Goal: Task Accomplishment & Management: Use online tool/utility

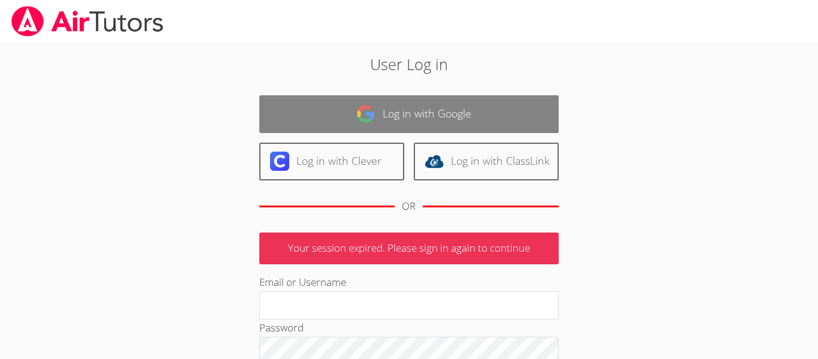
click at [360, 103] on link "Log in with Google" at bounding box center [409, 114] width 300 height 38
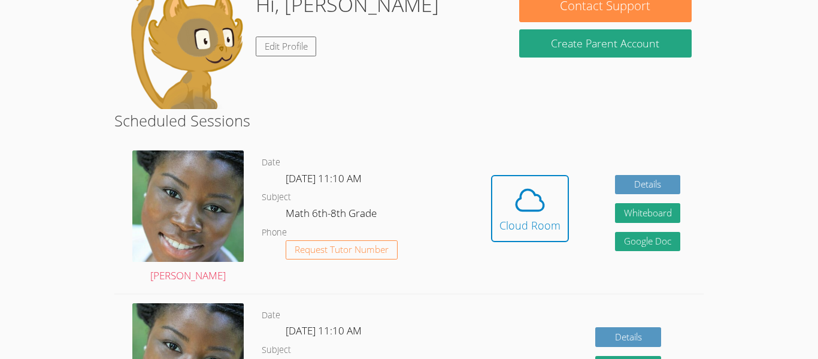
scroll to position [128, 0]
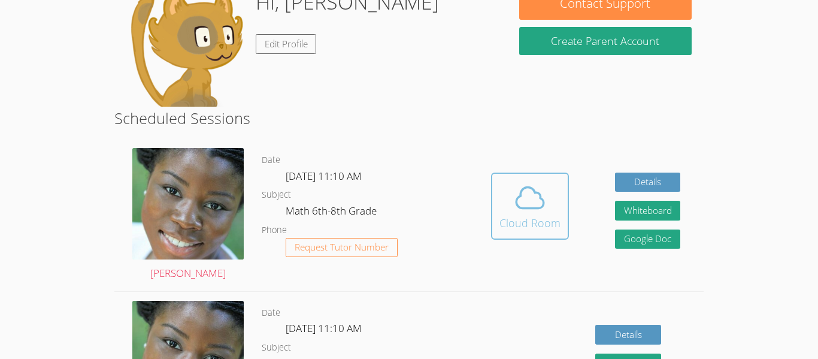
click at [513, 216] on div "Cloud Room" at bounding box center [530, 223] width 61 height 17
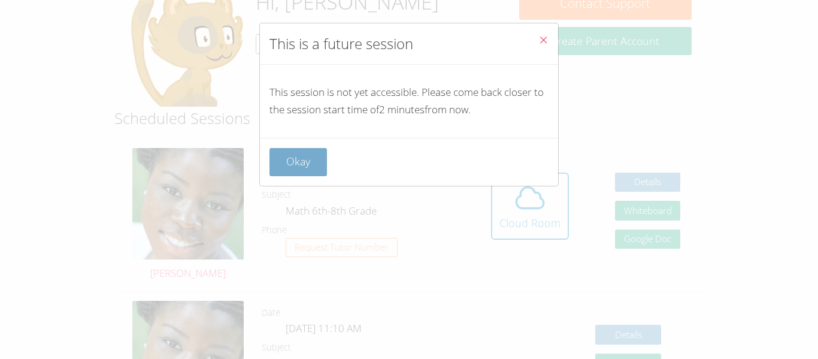
click at [301, 161] on button "Okay" at bounding box center [299, 162] width 58 height 28
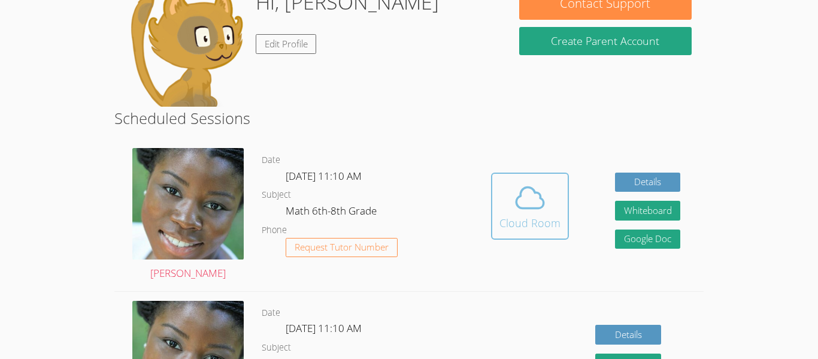
click at [525, 226] on div "Cloud Room" at bounding box center [530, 223] width 61 height 17
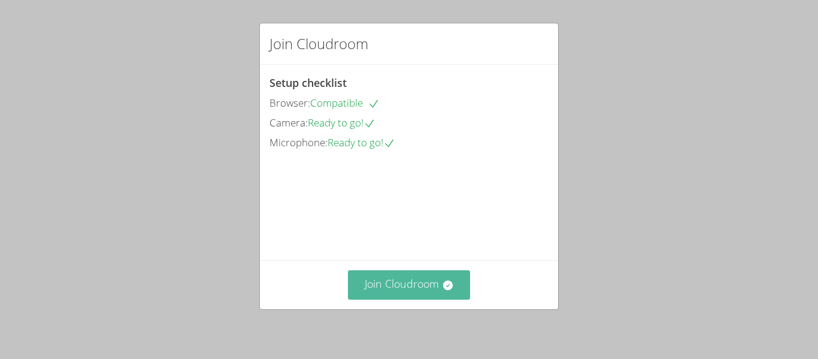
click at [398, 289] on button "Join Cloudroom" at bounding box center [409, 284] width 123 height 29
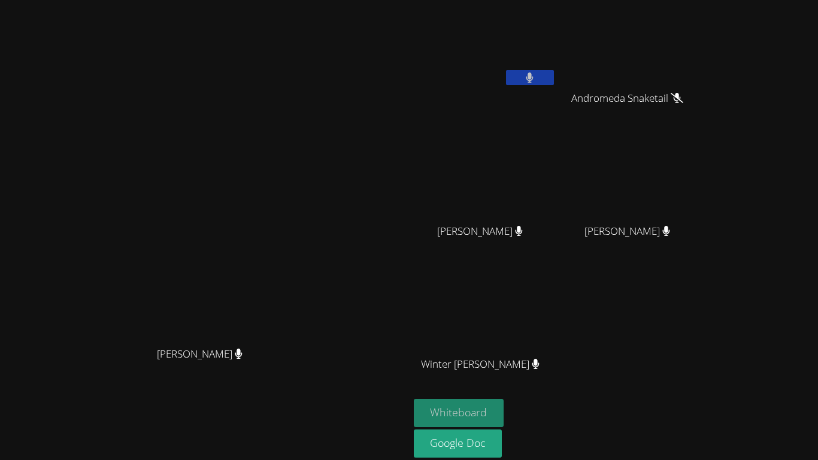
click at [505, 358] on button "Whiteboard" at bounding box center [459, 413] width 90 height 28
click at [554, 77] on button at bounding box center [530, 77] width 48 height 15
click at [536, 75] on icon at bounding box center [530, 78] width 13 height 10
click at [534, 80] on icon at bounding box center [530, 78] width 8 height 10
click at [536, 77] on icon at bounding box center [530, 78] width 13 height 10
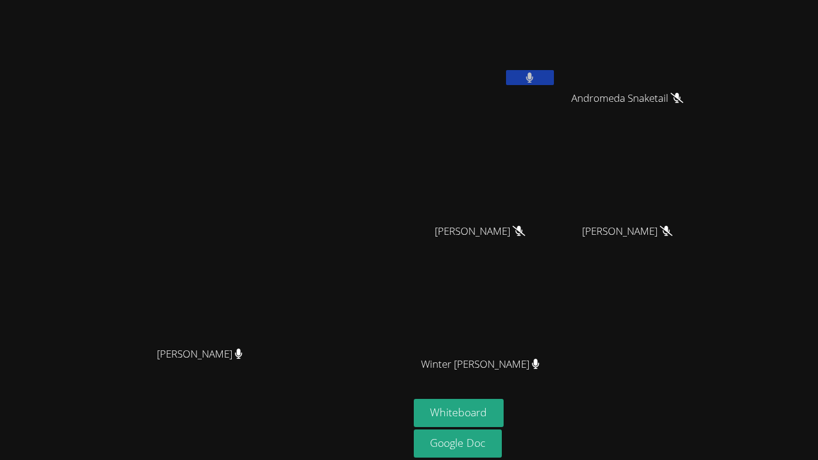
click at [534, 81] on icon at bounding box center [530, 78] width 8 height 10
click at [545, 182] on video at bounding box center [485, 178] width 143 height 80
click at [536, 74] on icon at bounding box center [530, 78] width 13 height 10
click at [534, 81] on icon at bounding box center [530, 78] width 7 height 10
click at [536, 81] on icon at bounding box center [530, 78] width 13 height 10
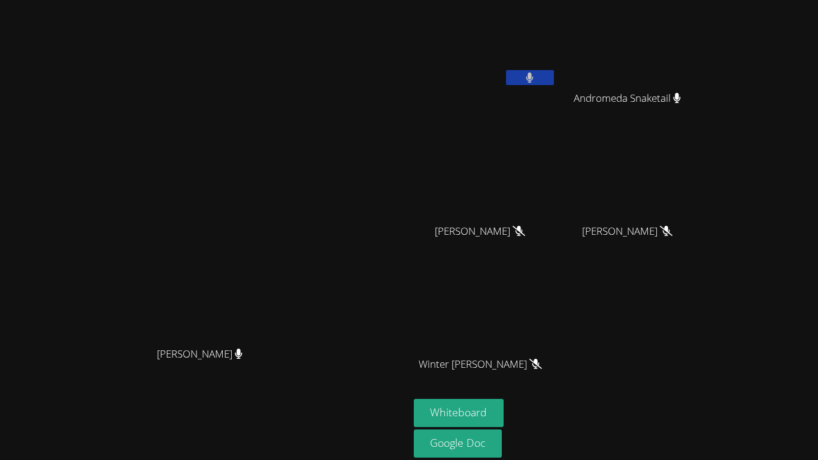
click at [554, 71] on button at bounding box center [530, 77] width 48 height 15
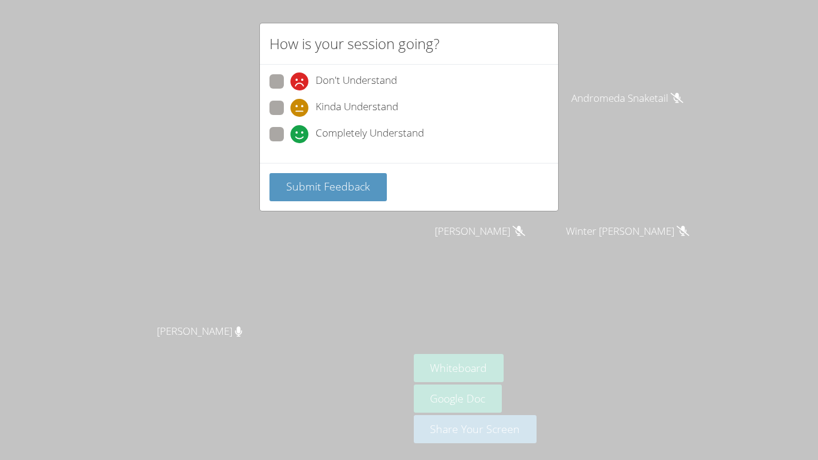
click at [267, 135] on div "Don't Understand Kinda Understand Completely Understand" at bounding box center [409, 114] width 298 height 98
click at [291, 143] on span at bounding box center [291, 143] width 0 height 0
click at [291, 134] on input "Completely Understand" at bounding box center [296, 132] width 10 height 10
radio input "true"
click at [304, 191] on span "Submit Feedback" at bounding box center [328, 186] width 84 height 14
